Goal: Transaction & Acquisition: Download file/media

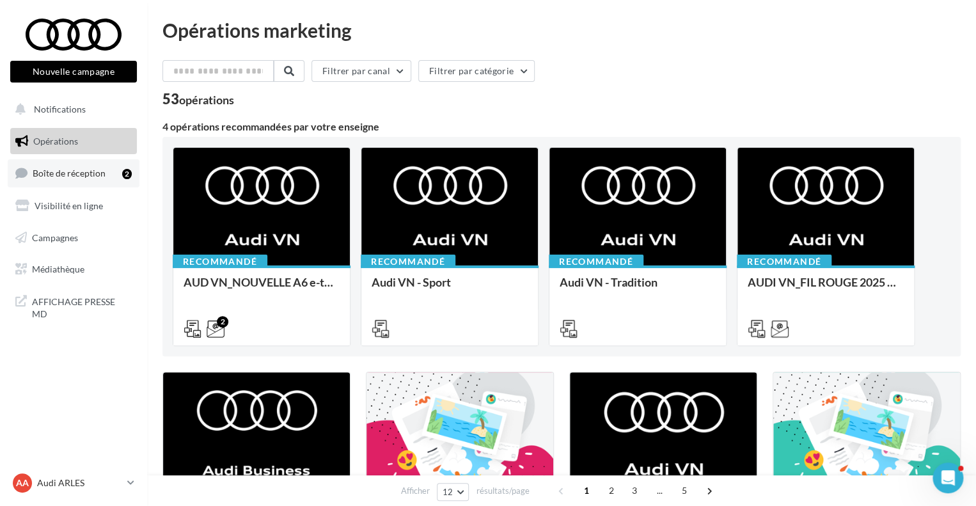
click at [60, 175] on span "Boîte de réception" at bounding box center [69, 172] width 73 height 11
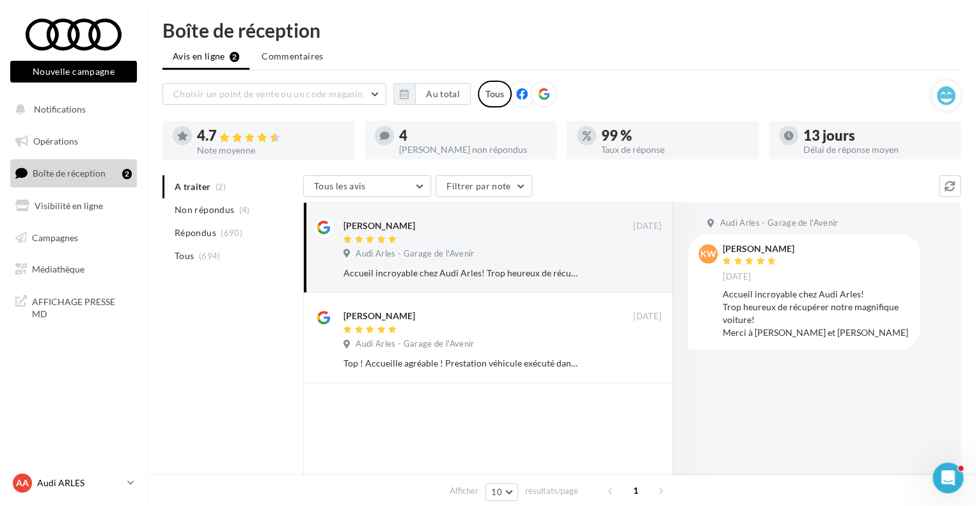
click at [85, 486] on p "Audi ARLES" at bounding box center [79, 482] width 85 height 13
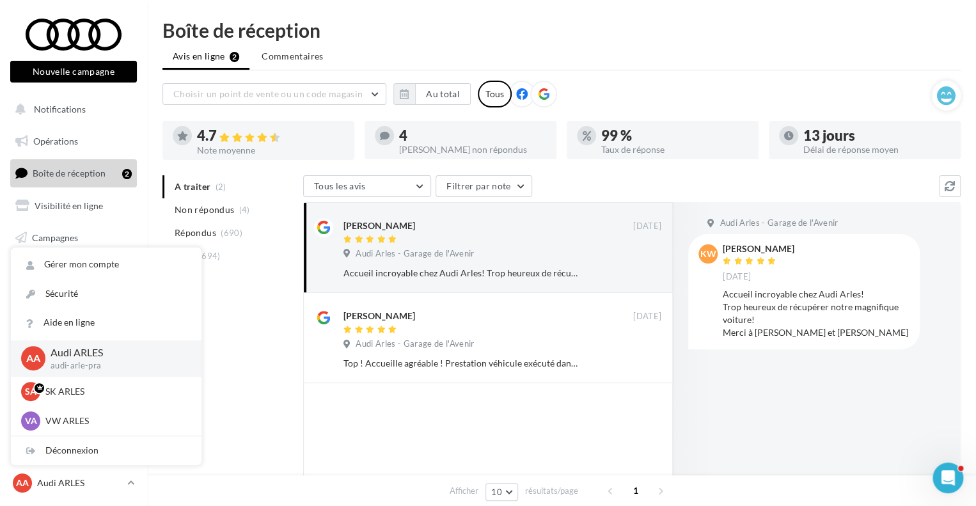
click at [0, 353] on nav "Nouvelle campagne Nouvelle campagne Notifications Opérations Boîte de réception…" at bounding box center [73, 253] width 147 height 506
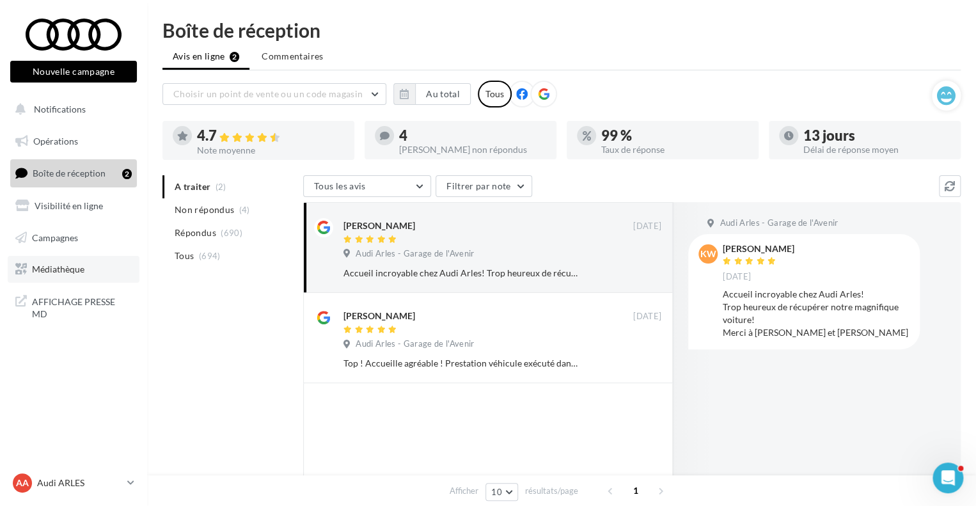
click at [86, 277] on link "Médiathèque" at bounding box center [74, 269] width 132 height 27
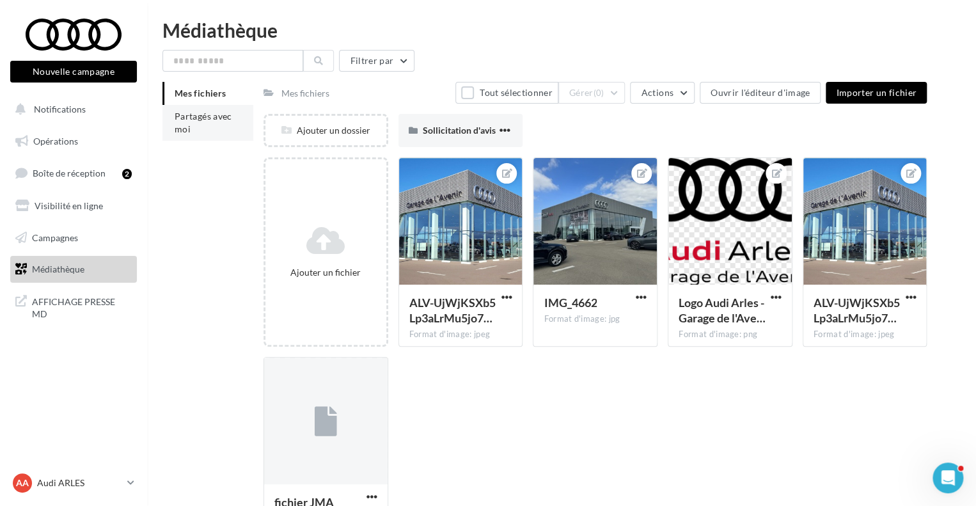
click at [210, 125] on li "Partagés avec moi" at bounding box center [207, 123] width 91 height 36
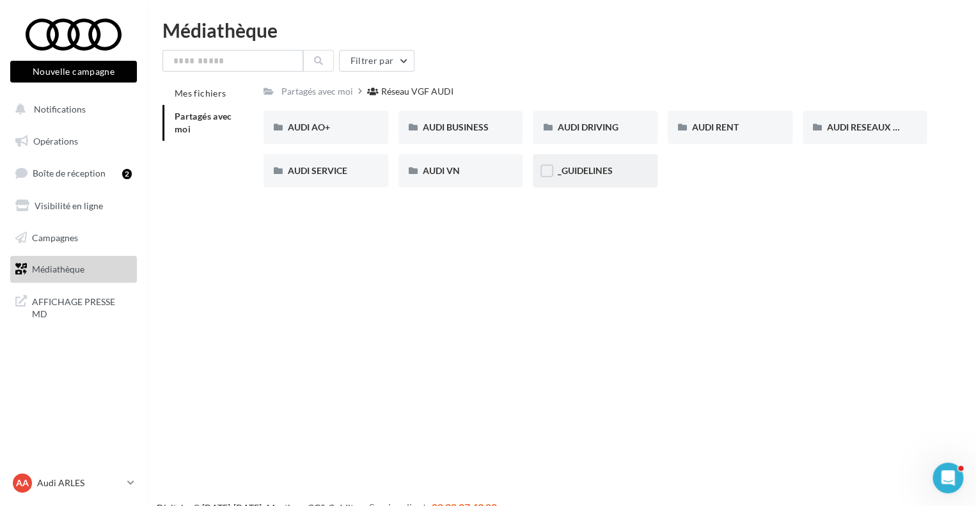
click at [563, 176] on div "_GUIDELINES" at bounding box center [595, 170] width 76 height 13
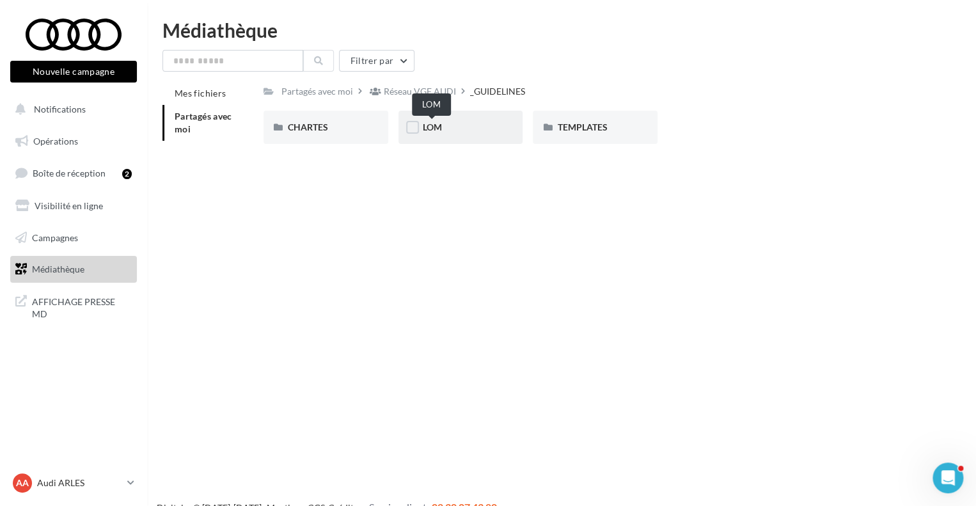
click at [430, 132] on span "LOM" at bounding box center [432, 126] width 19 height 11
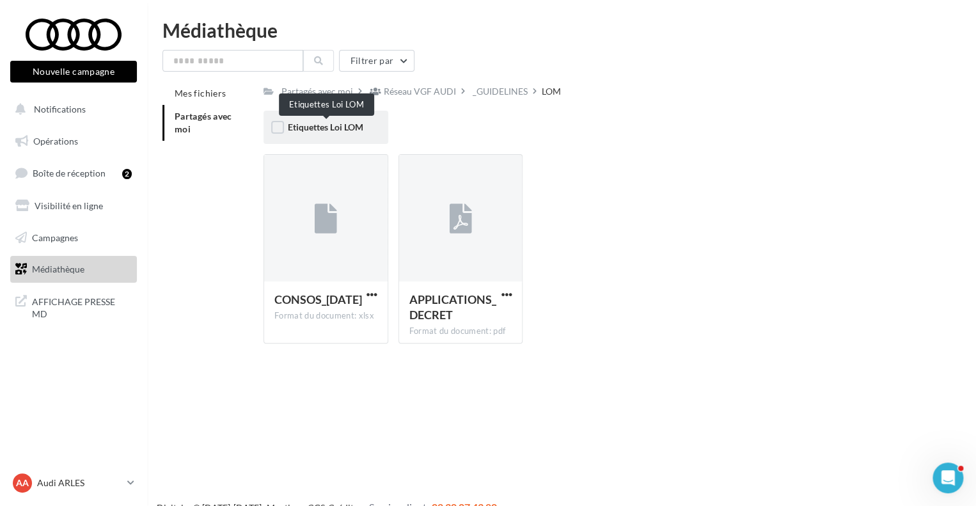
click at [329, 130] on span "Etiquettes Loi LOM" at bounding box center [325, 126] width 75 height 11
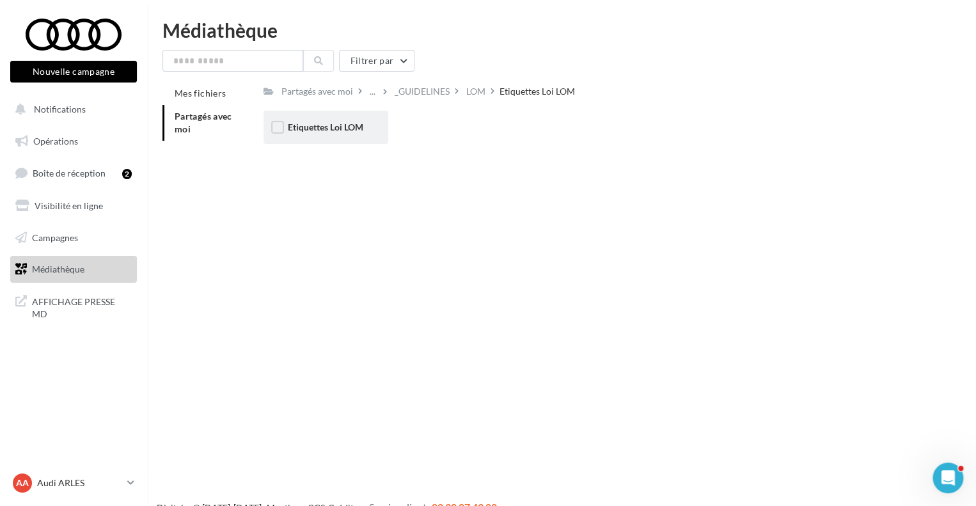
click at [364, 137] on div "Etiquettes Loi LOM" at bounding box center [325, 127] width 125 height 33
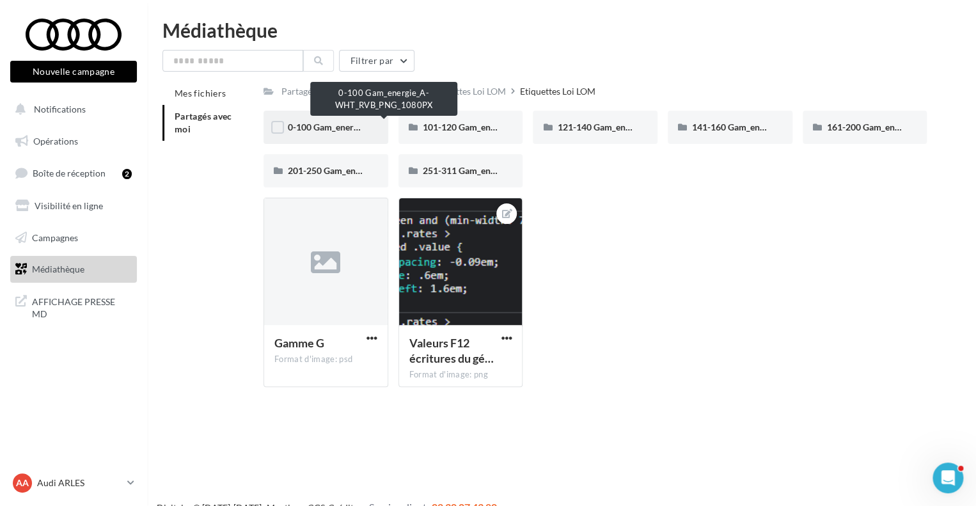
click at [332, 125] on span "0-100 Gam_energie_A-WHT_RVB_PNG_1080PX" at bounding box center [385, 126] width 194 height 11
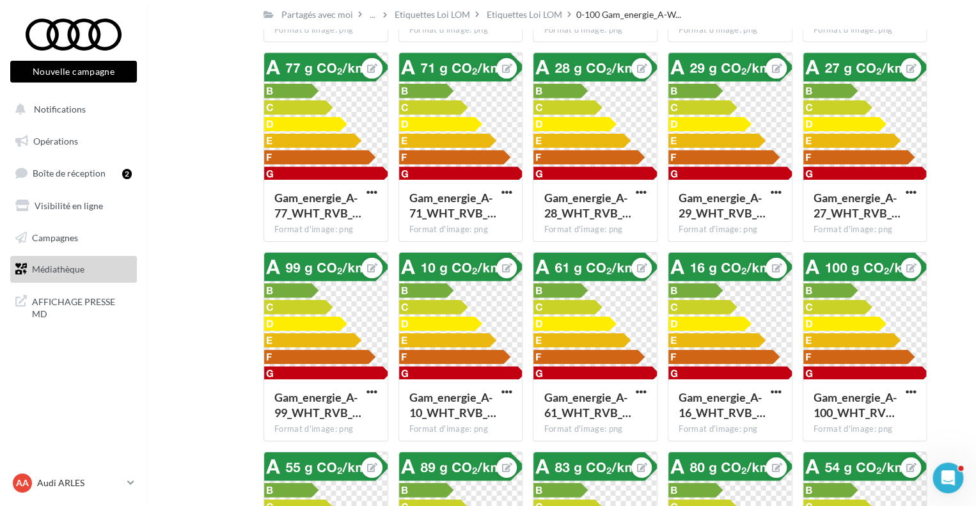
scroll to position [2111, 0]
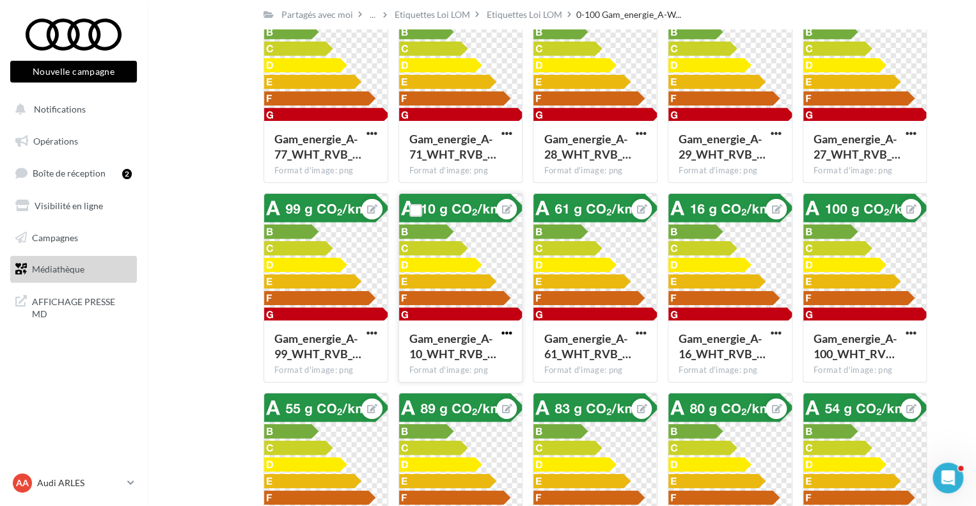
click at [501, 329] on span "button" at bounding box center [506, 332] width 11 height 11
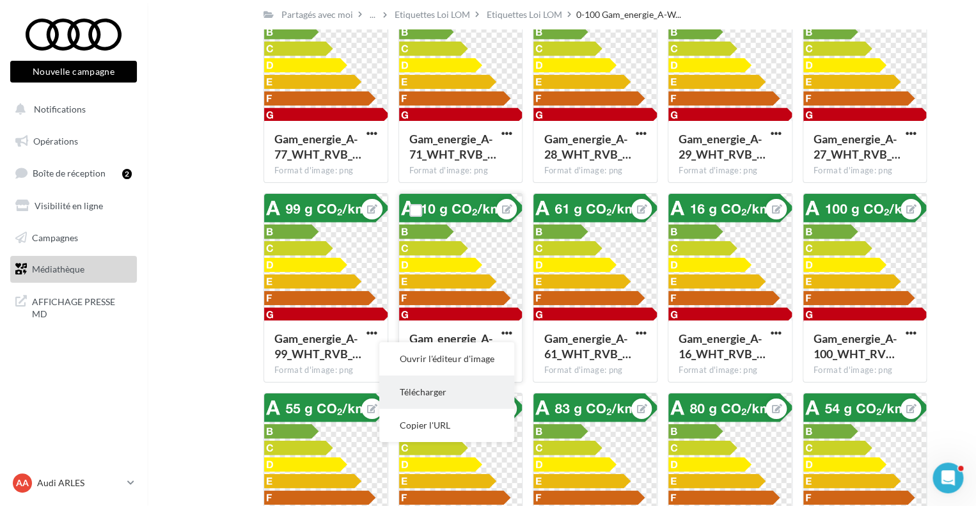
click at [449, 388] on button "Télécharger" at bounding box center [446, 391] width 135 height 33
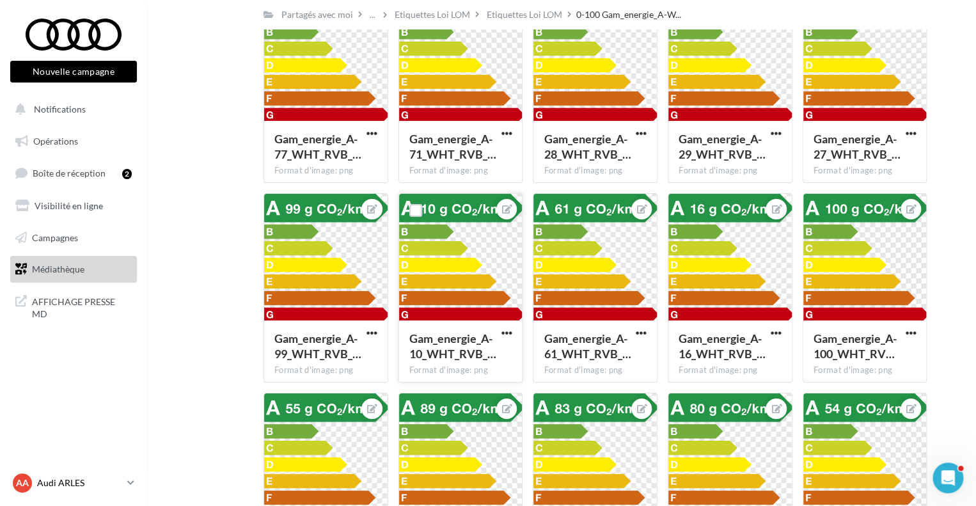
click at [90, 486] on p "Audi ARLES" at bounding box center [79, 482] width 85 height 13
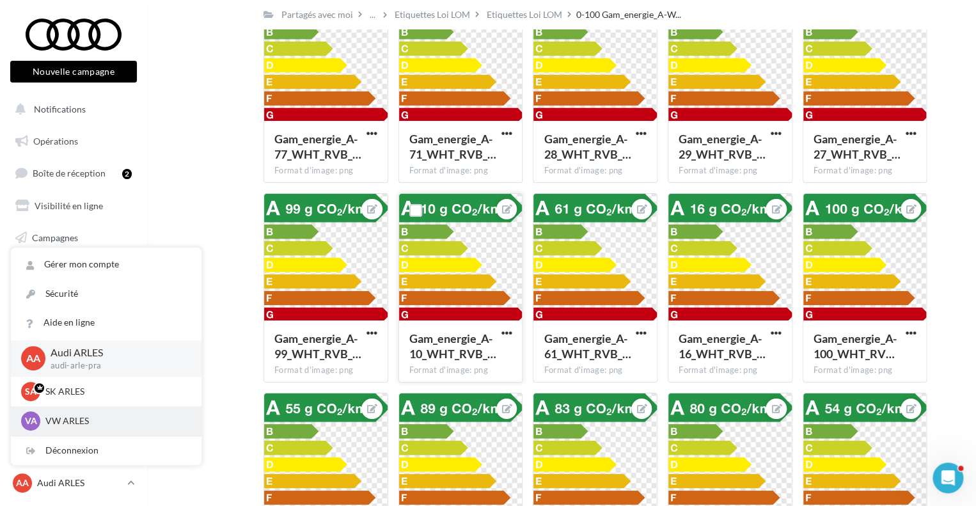
click at [74, 422] on p "VW ARLES" at bounding box center [115, 420] width 141 height 13
